Goal: Task Accomplishment & Management: Manage account settings

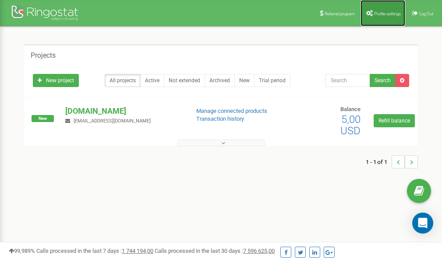
click at [389, 11] on span "Profile settings" at bounding box center [387, 13] width 27 height 5
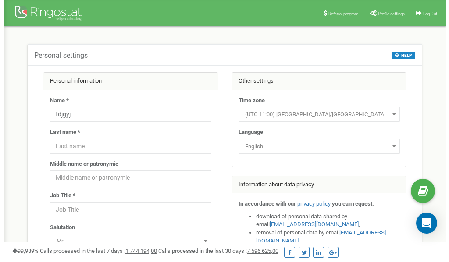
scroll to position [44, 0]
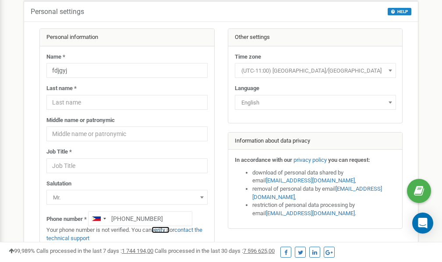
click at [166, 231] on link "verify it" at bounding box center [161, 230] width 18 height 7
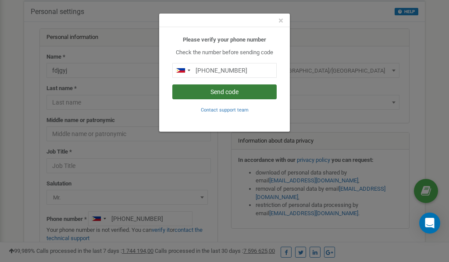
click at [215, 91] on button "Send code" at bounding box center [224, 92] width 104 height 15
